Goal: Find contact information: Find contact information

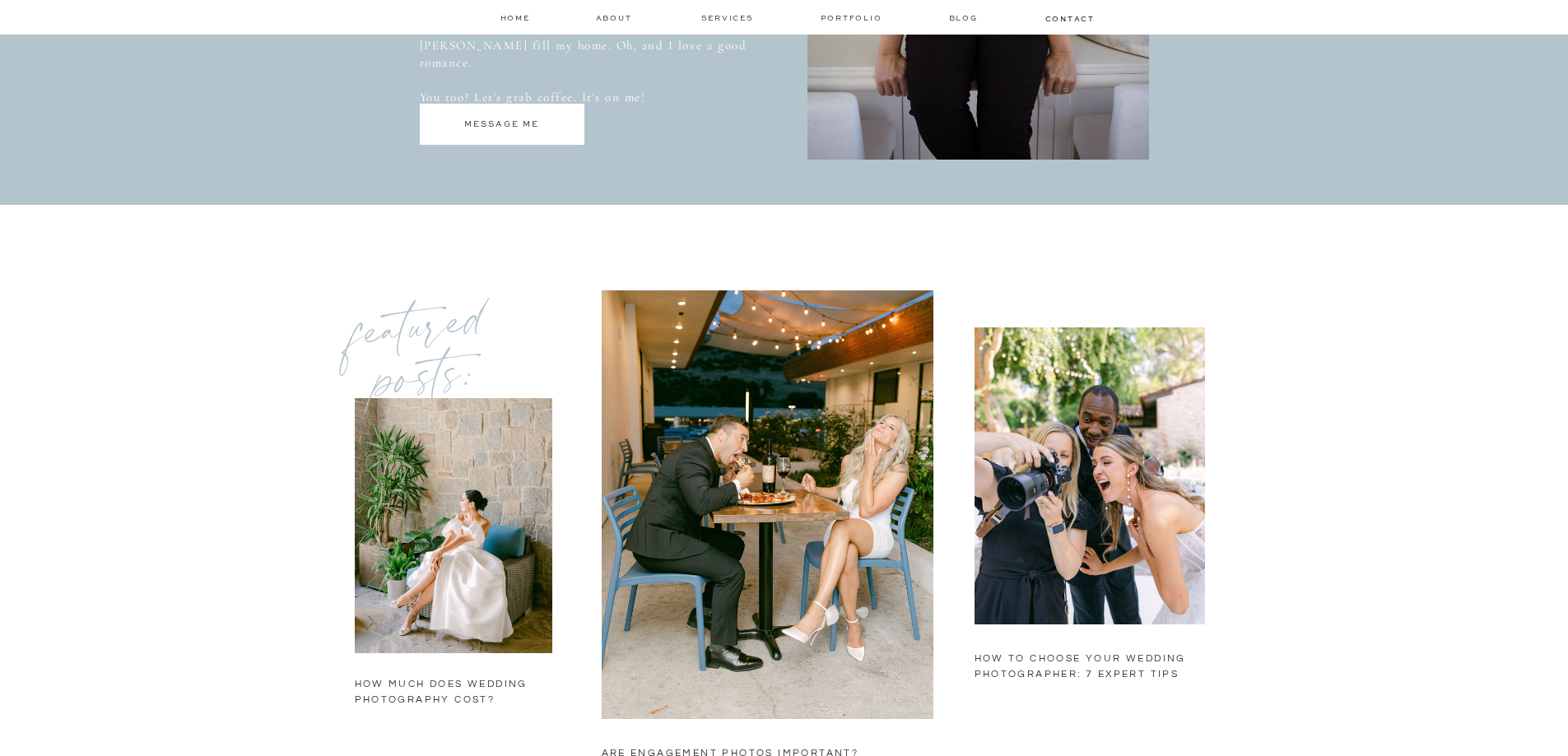
scroll to position [1153, 0]
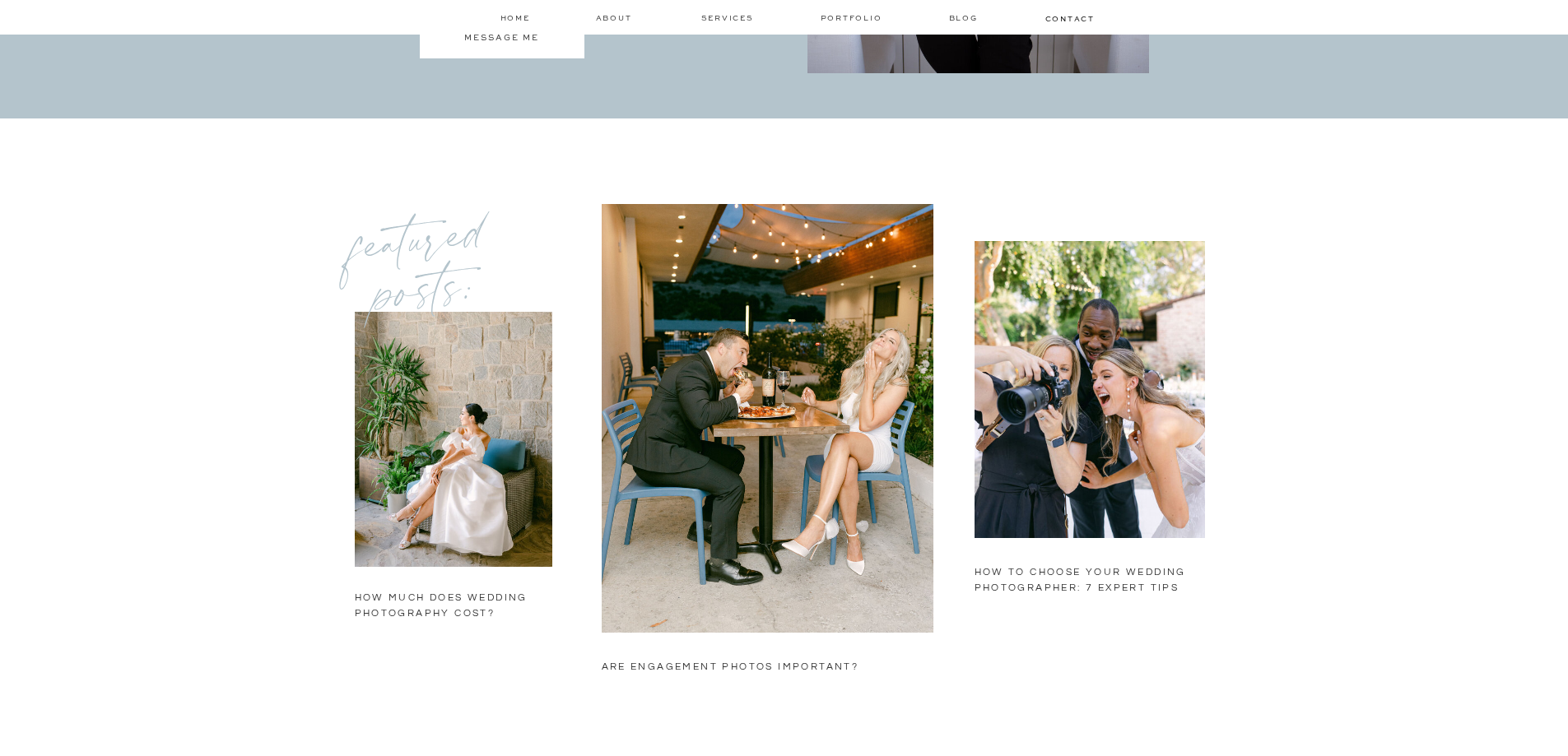
click at [745, 668] on h2 "are engagement photos important?" at bounding box center [765, 691] width 327 height 65
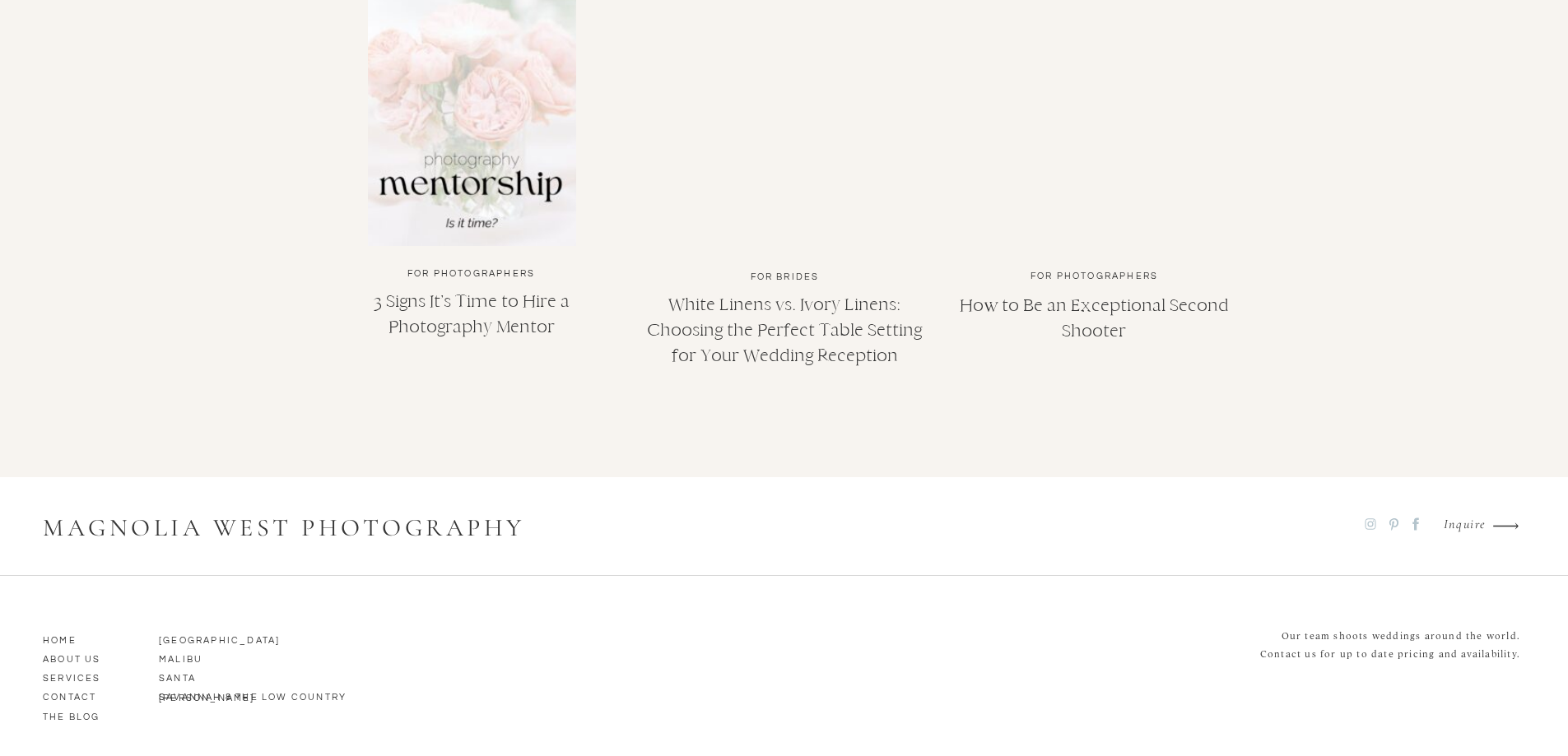
scroll to position [4213, 0]
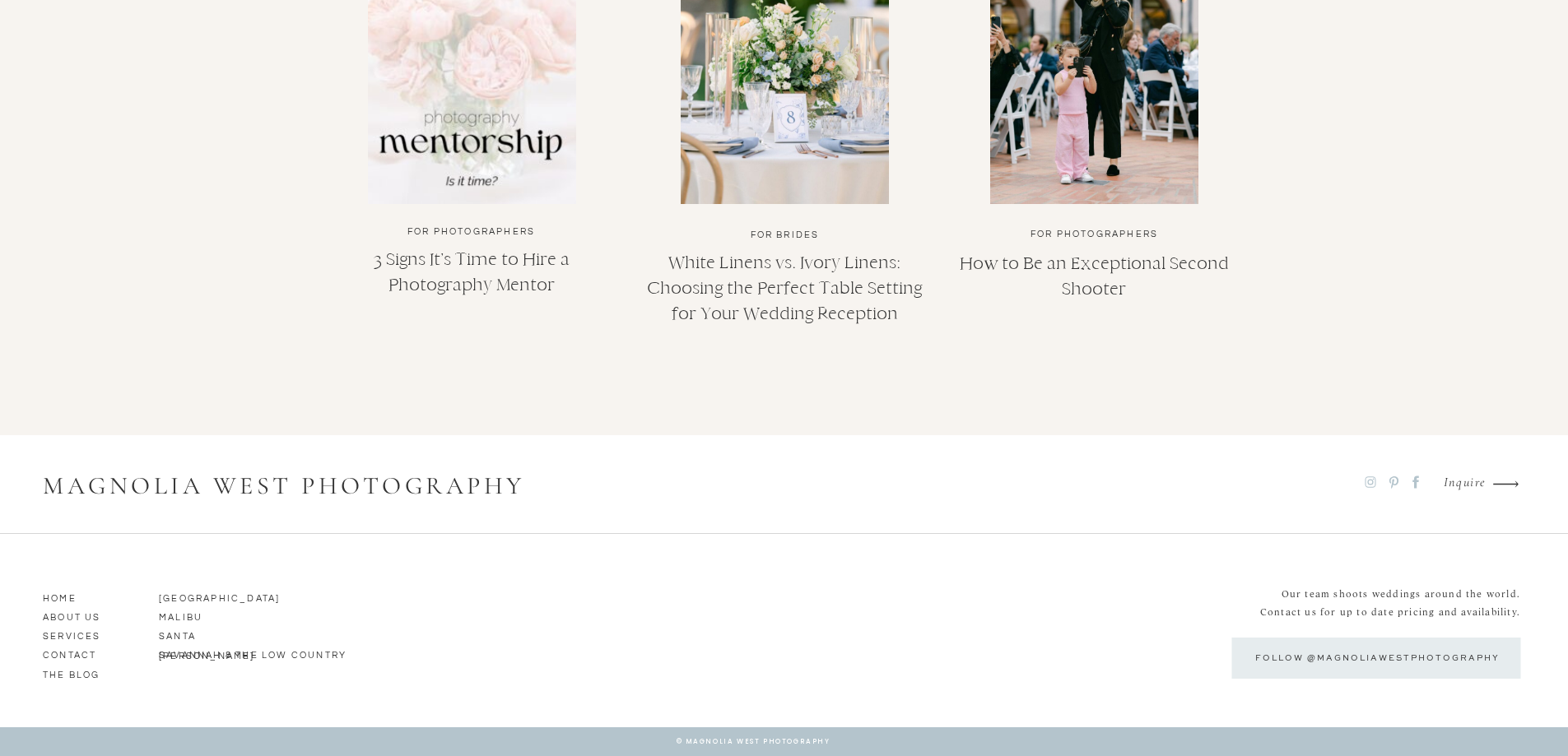
click at [74, 655] on p "contact" at bounding box center [89, 653] width 93 height 15
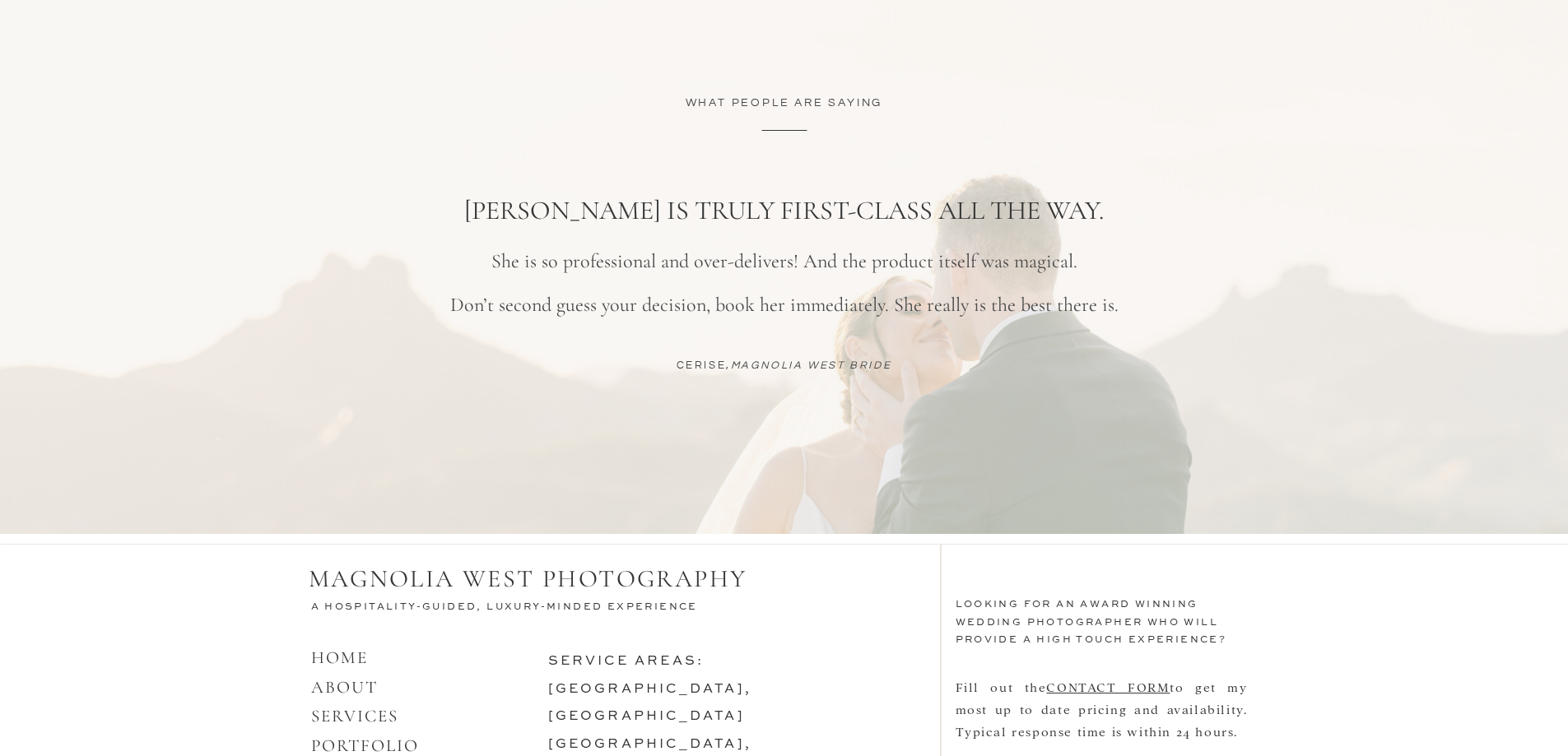
scroll to position [1438, 0]
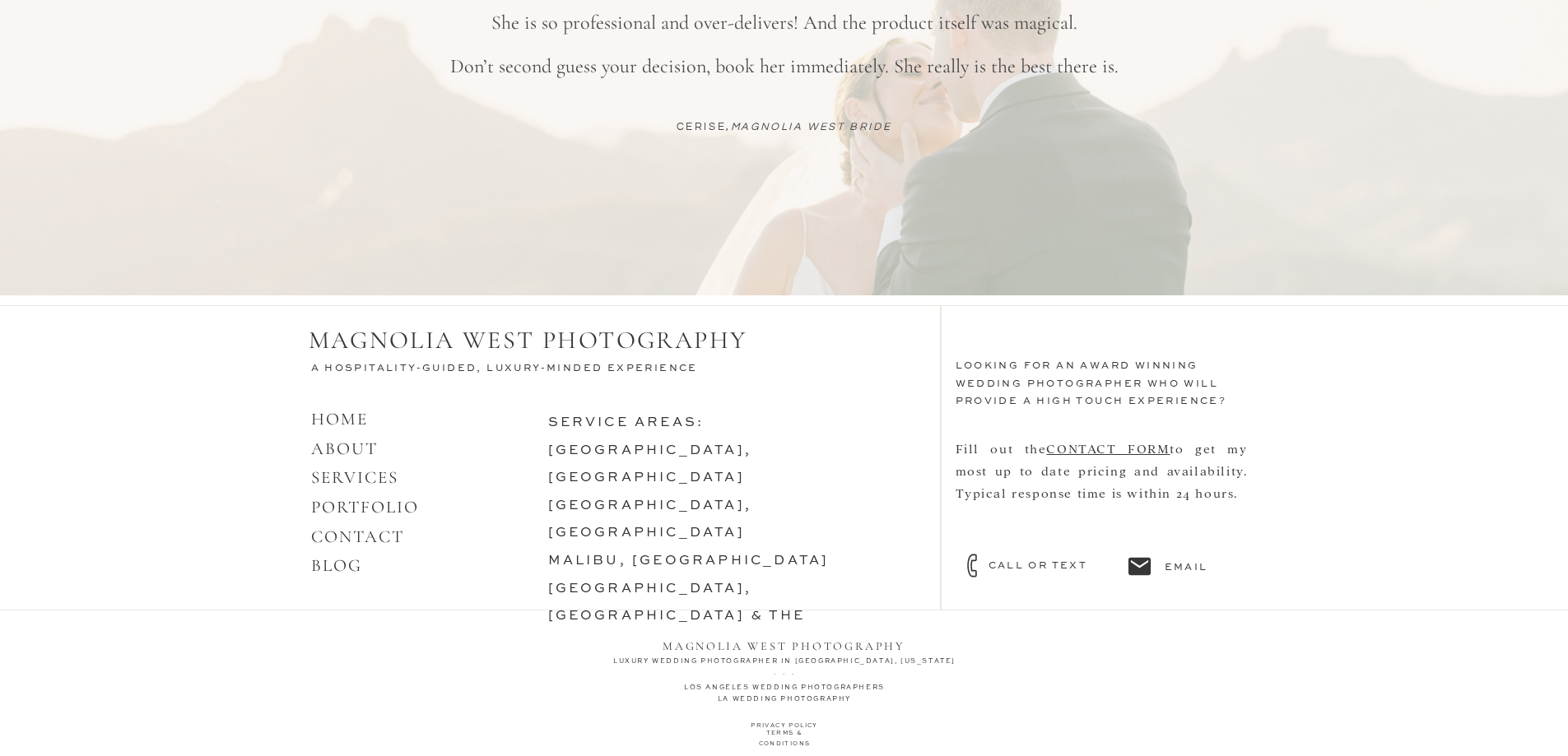
drag, startPoint x: 1160, startPoint y: 569, endPoint x: 1139, endPoint y: 569, distance: 21.0
